Goal: Information Seeking & Learning: Learn about a topic

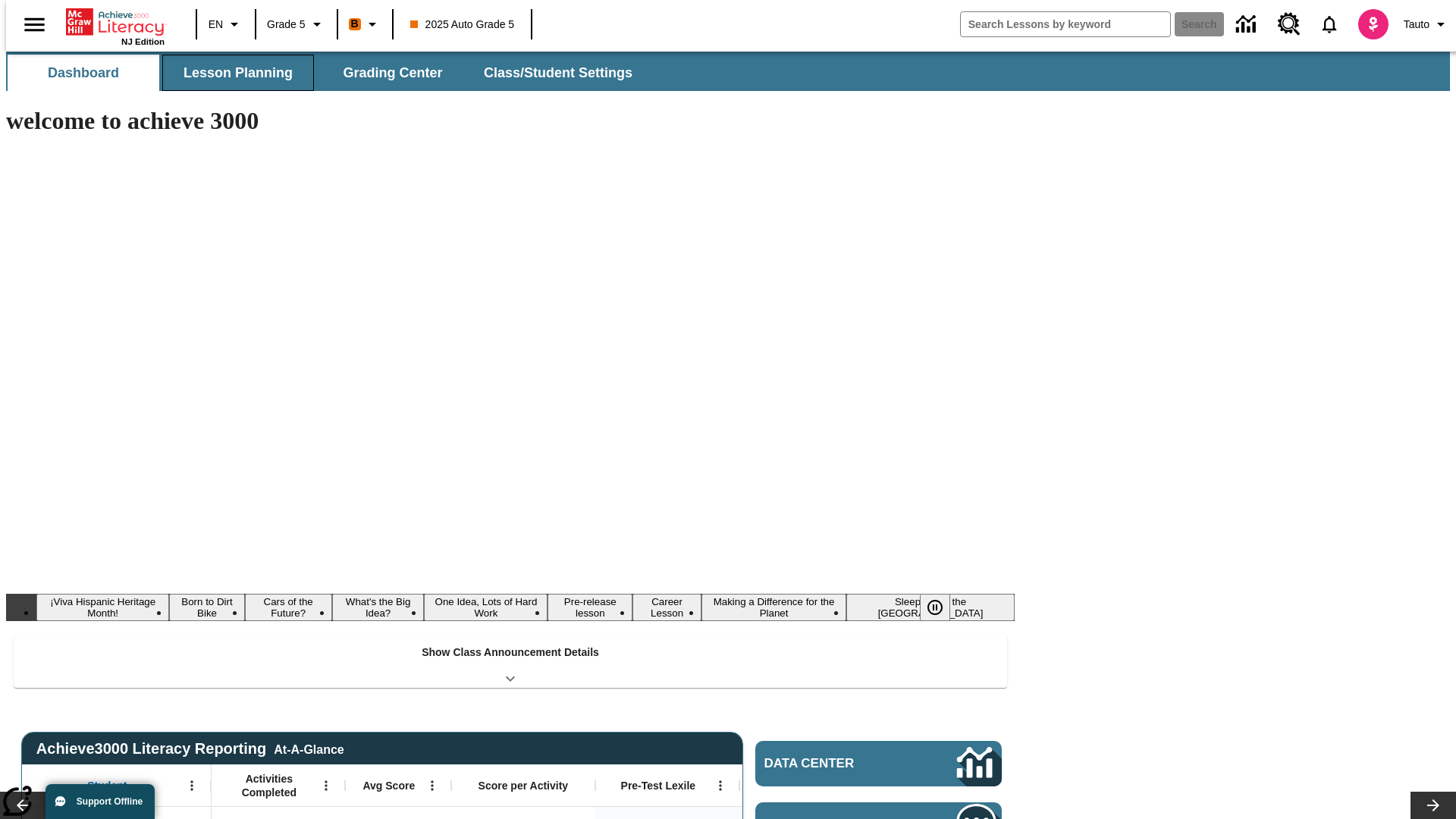
click at [232, 73] on span "Lesson Planning" at bounding box center [238, 73] width 110 height 17
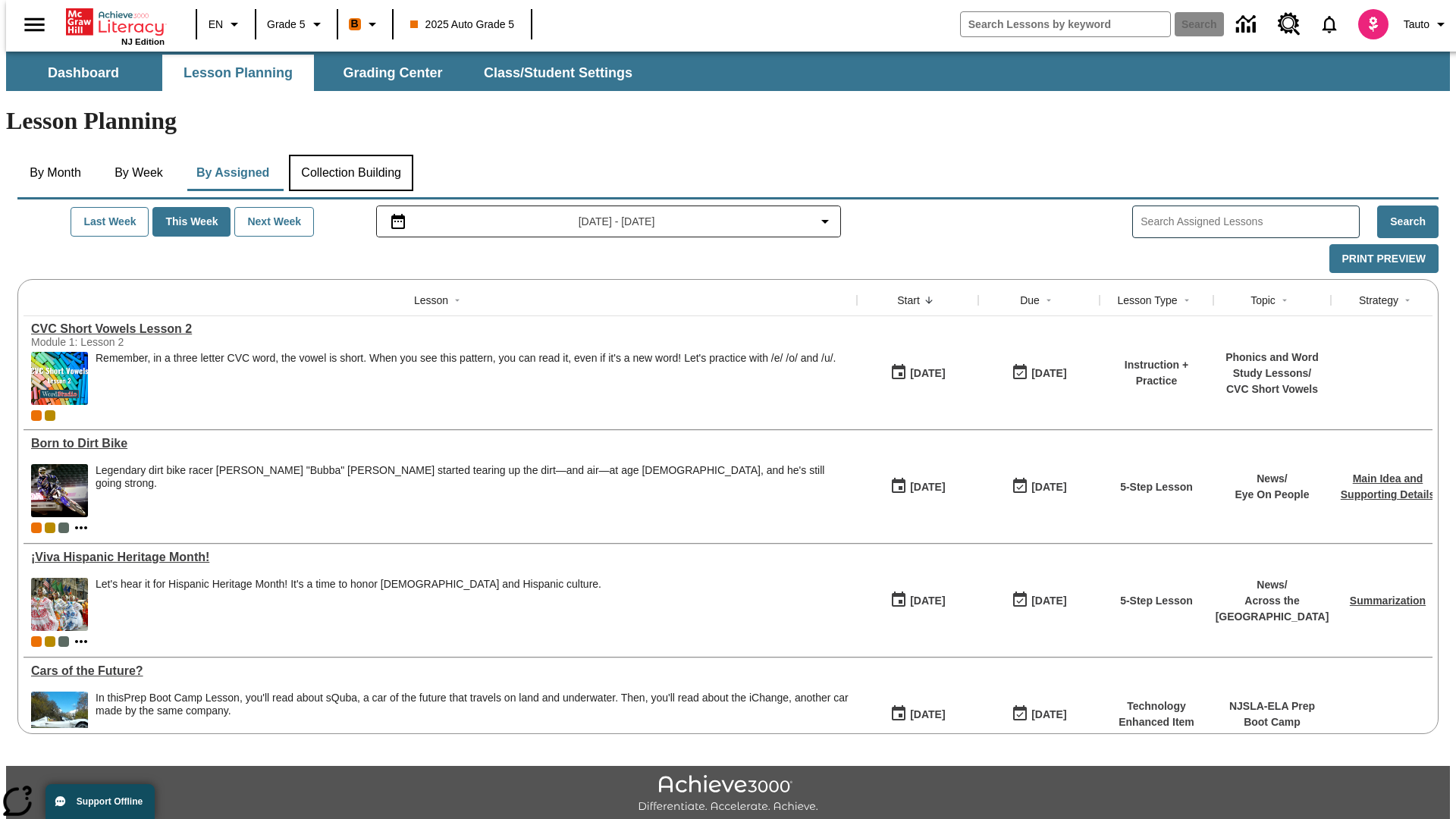
click at [351, 154] on button "Collection Building" at bounding box center [351, 173] width 124 height 36
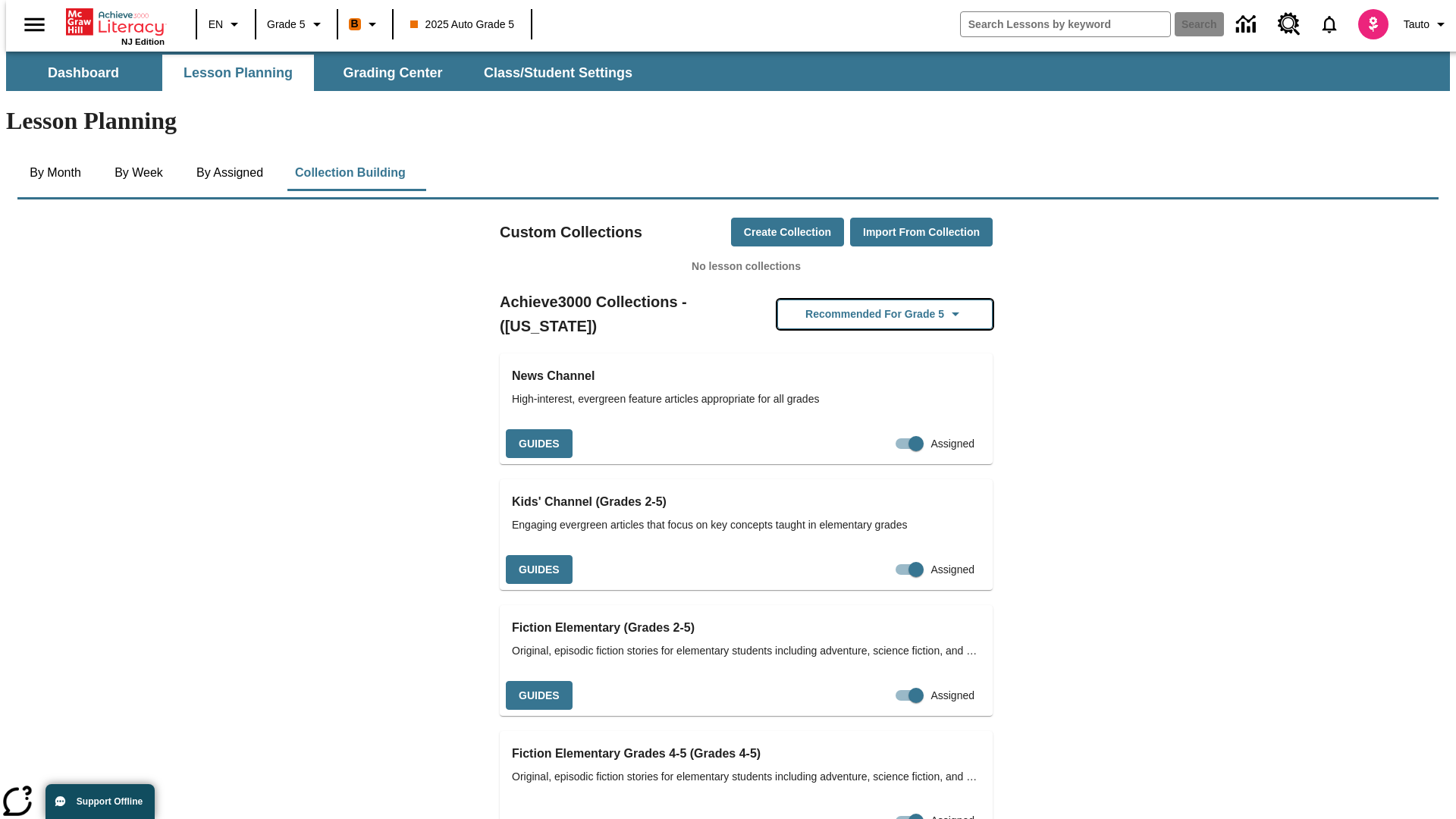
click at [860, 300] on button "Recommended for Grade 5" at bounding box center [884, 315] width 215 height 30
click at [890, 430] on input "Assigned" at bounding box center [916, 444] width 87 height 29
checkbox input "false"
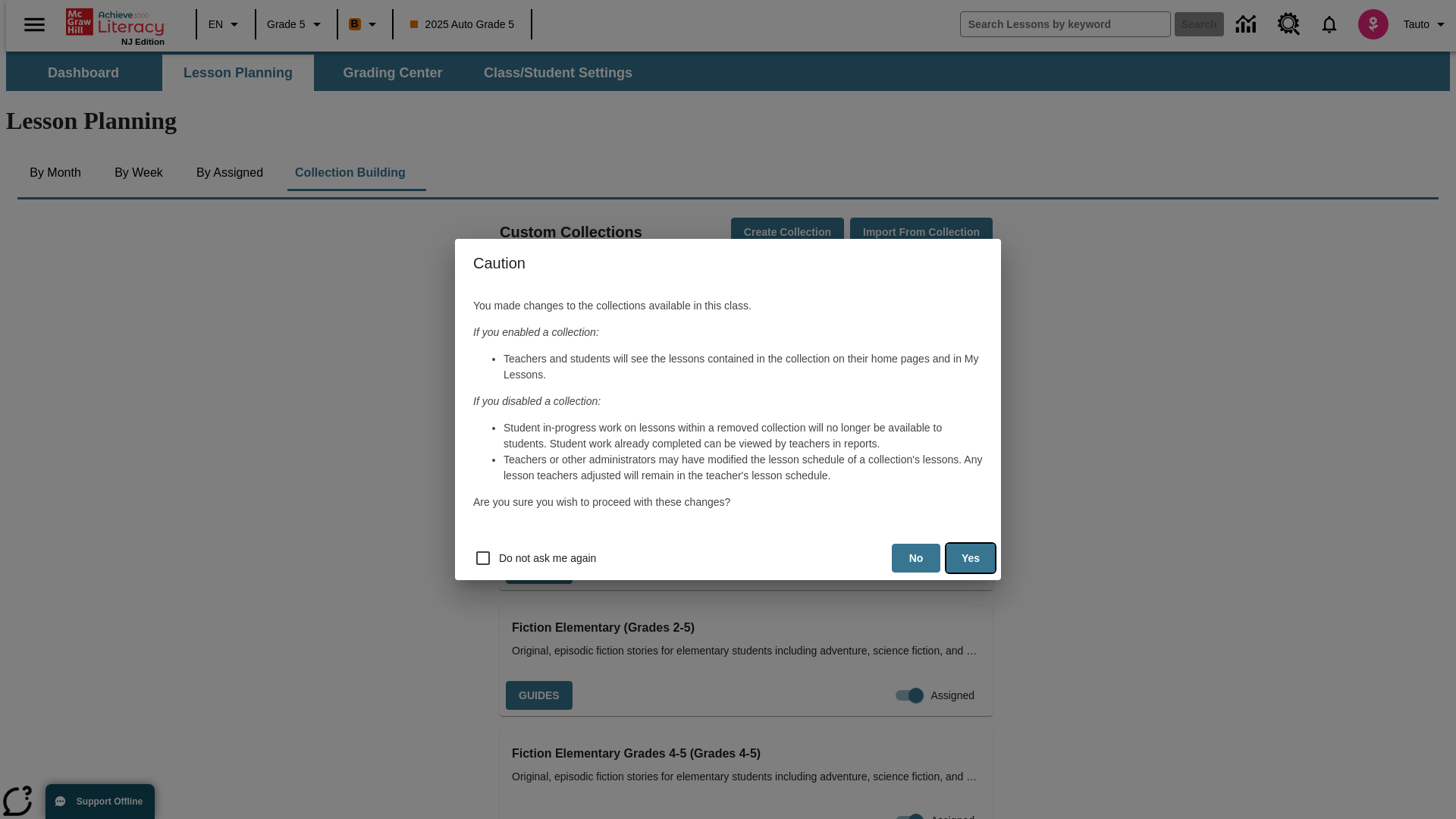
click at [971, 558] on button "Yes" at bounding box center [971, 559] width 49 height 30
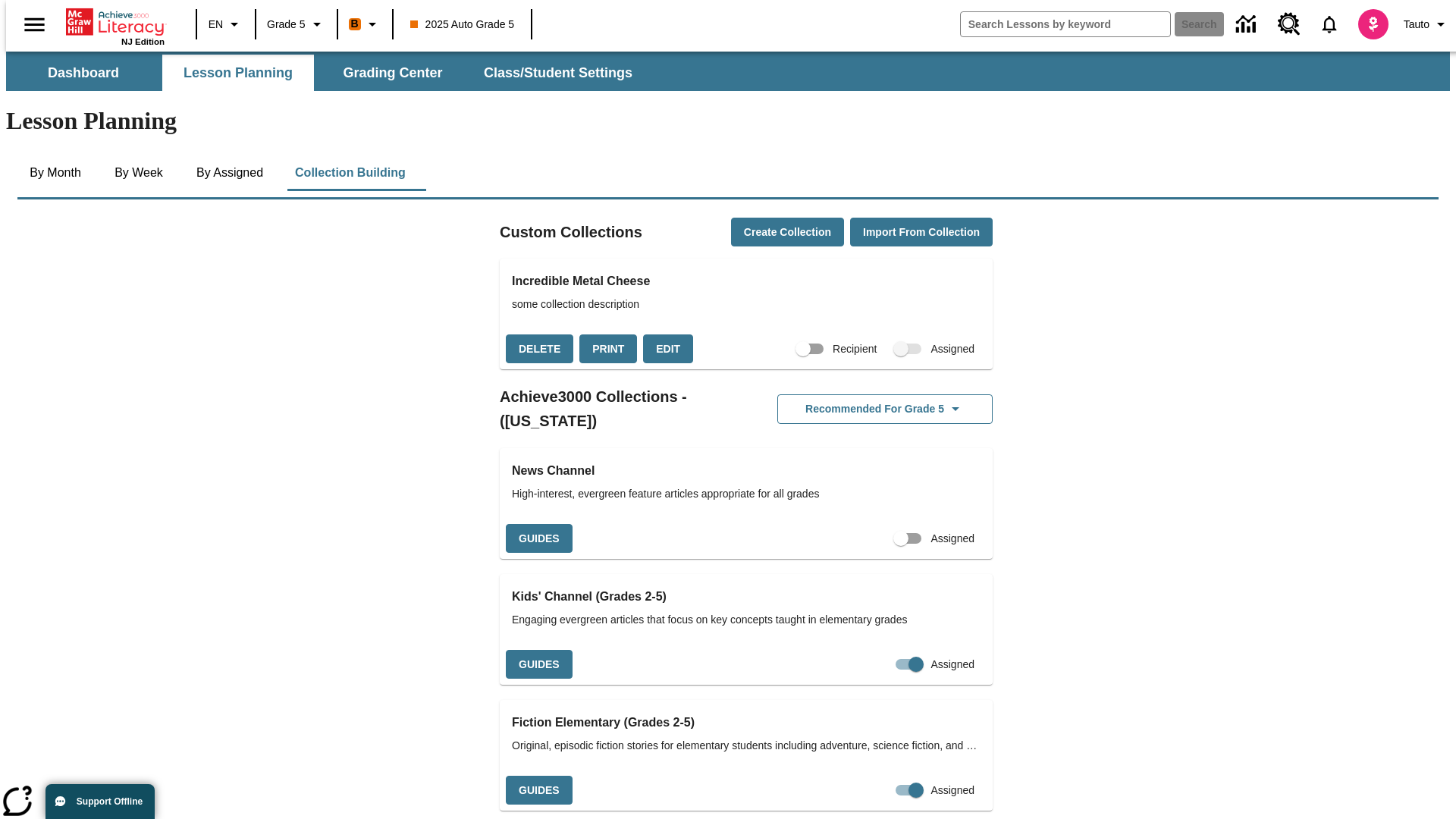
click at [875, 524] on input "Assigned" at bounding box center [901, 538] width 87 height 29
checkbox input "true"
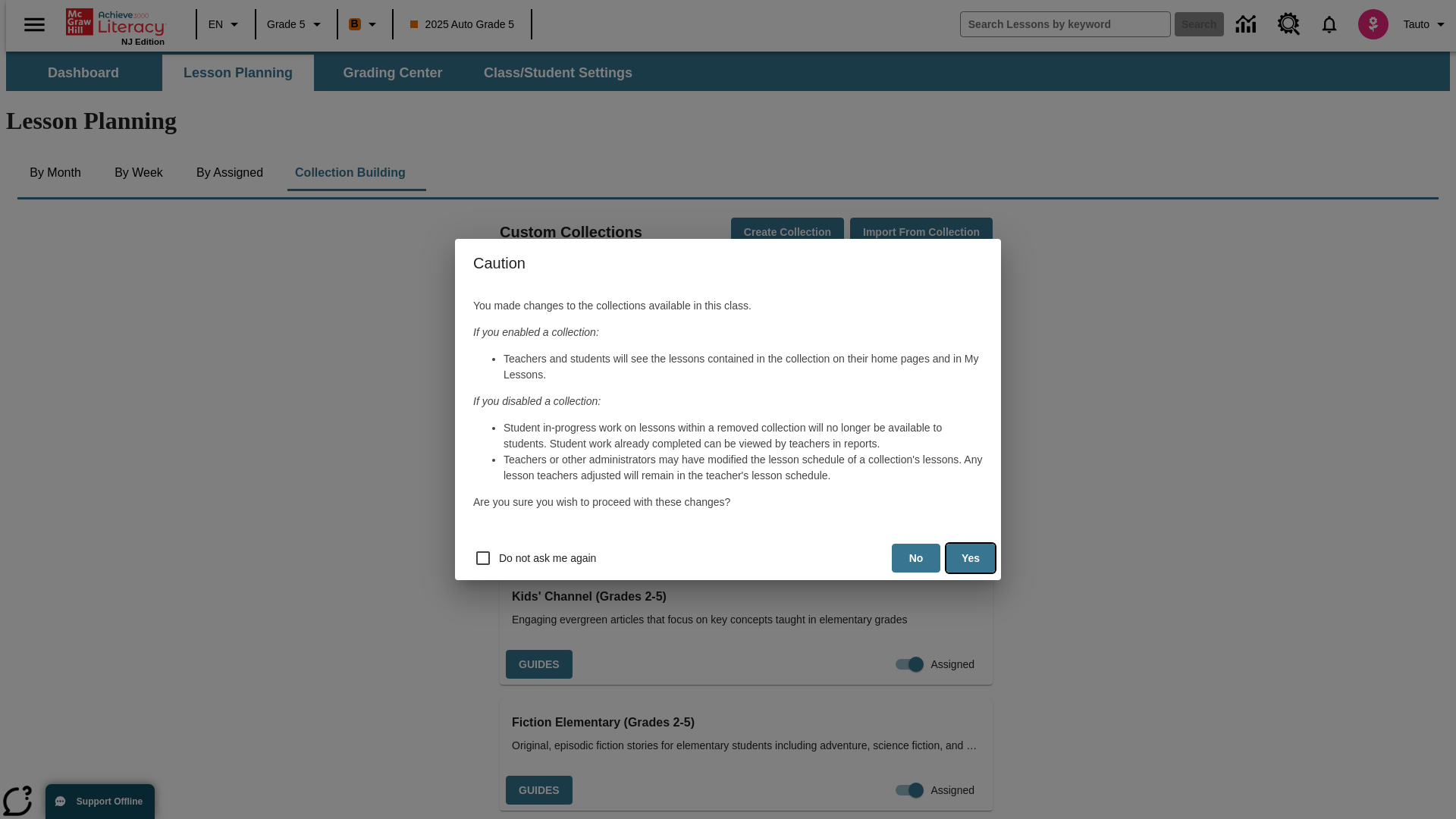
click at [971, 558] on button "Yes" at bounding box center [971, 559] width 49 height 30
